Goal: Register for event/course: Sign up to attend an event or enroll in a course

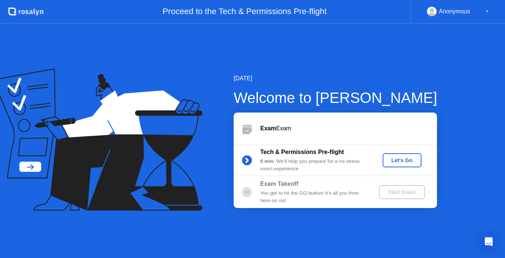
click at [396, 157] on div "Let's Go" at bounding box center [402, 160] width 33 height 6
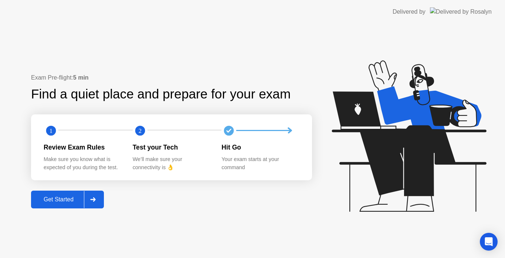
click at [56, 202] on div "Get Started" at bounding box center [58, 199] width 51 height 7
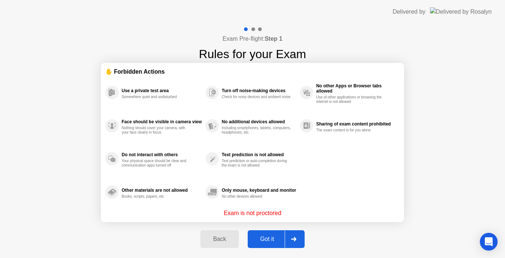
click at [279, 241] on div "Got it" at bounding box center [267, 238] width 35 height 7
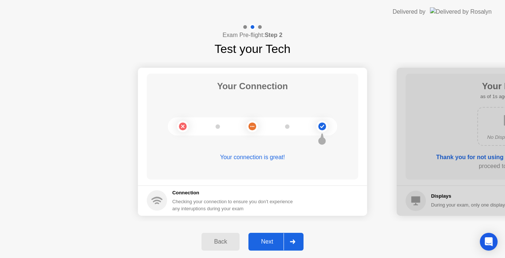
click at [271, 241] on div "Next" at bounding box center [267, 241] width 33 height 7
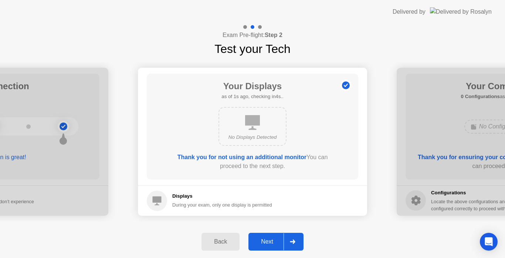
click at [271, 241] on div "Next" at bounding box center [267, 241] width 33 height 7
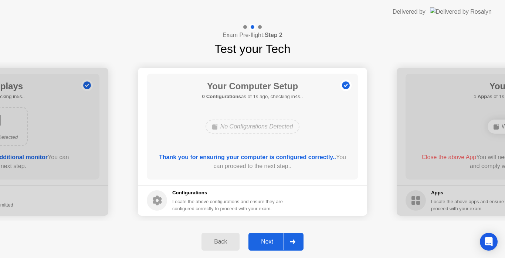
click at [271, 241] on div "Next" at bounding box center [267, 241] width 33 height 7
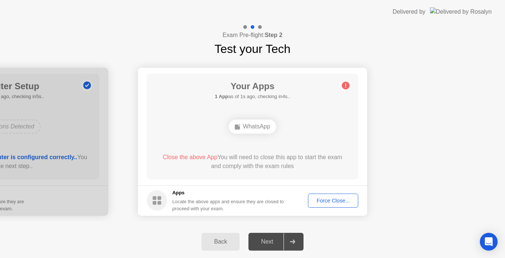
click at [347, 200] on div "Force Close..." at bounding box center [333, 200] width 45 height 6
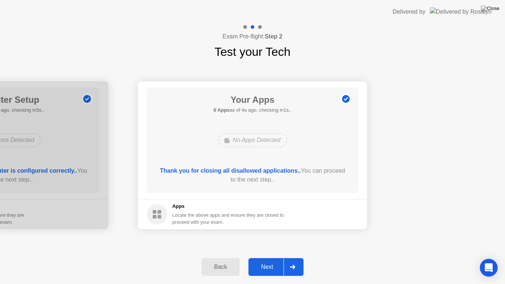
click at [271, 257] on button "Next" at bounding box center [275, 267] width 55 height 18
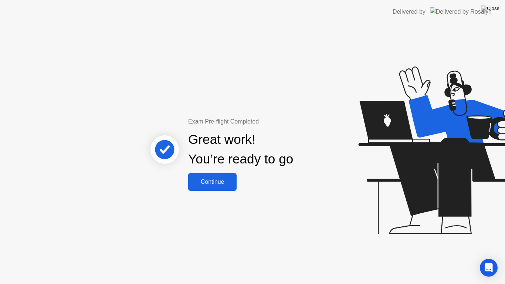
click at [208, 186] on button "Continue" at bounding box center [212, 182] width 48 height 18
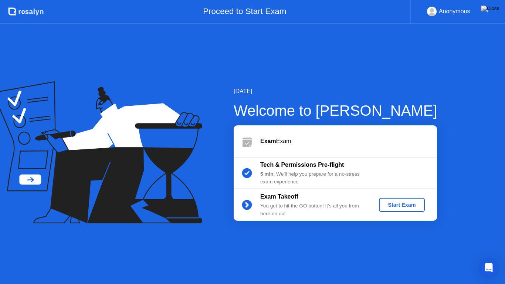
click at [396, 203] on div "Start Exam" at bounding box center [402, 205] width 40 height 6
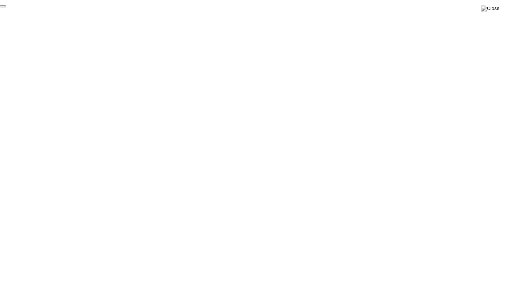
click at [6, 7] on button "End Proctoring Session" at bounding box center [3, 6] width 6 height 2
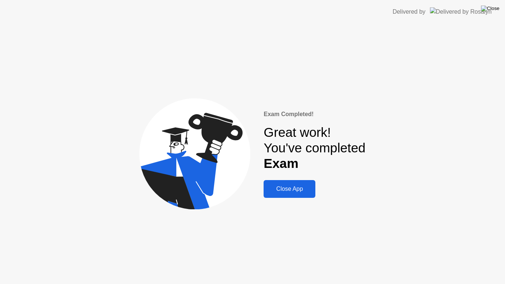
click at [498, 11] on img at bounding box center [490, 9] width 18 height 6
